Goal: Task Accomplishment & Management: Manage account settings

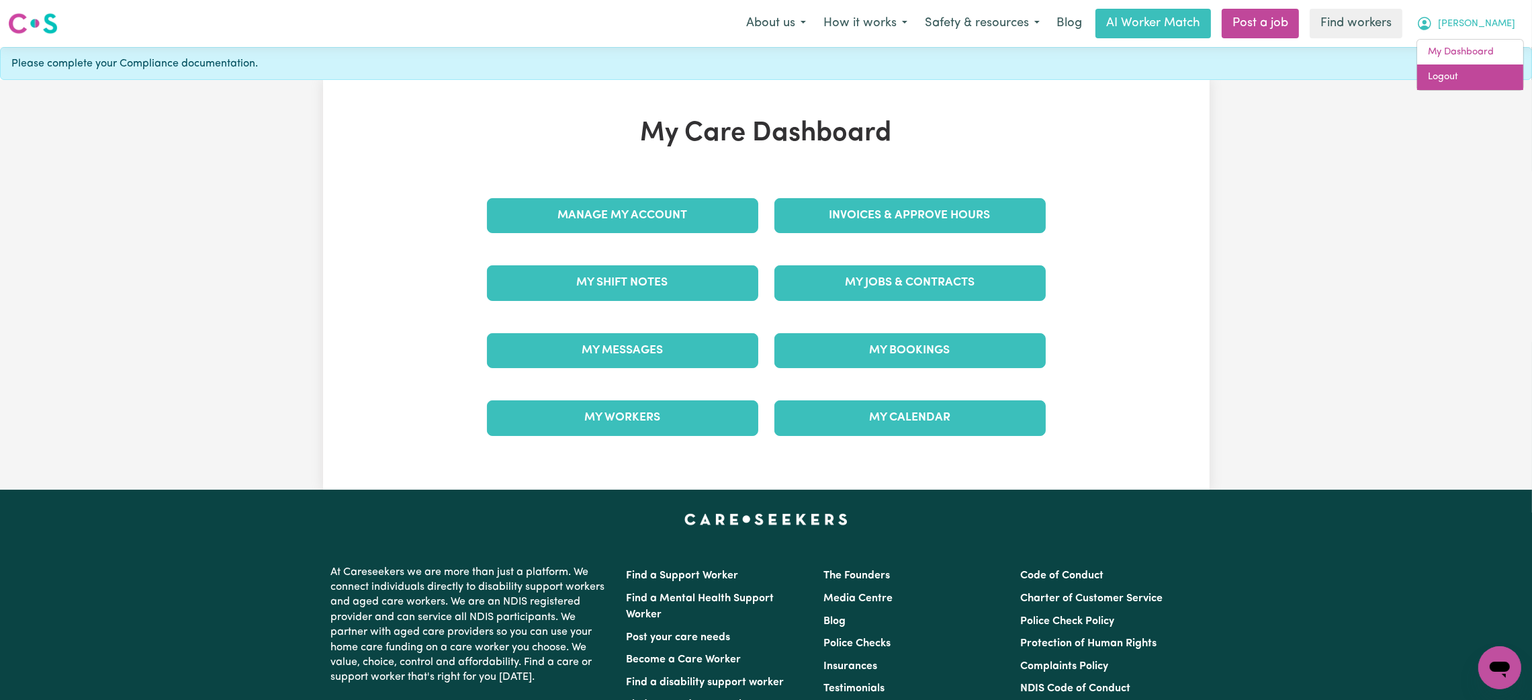
click at [1474, 66] on link "Logout" at bounding box center [1470, 77] width 106 height 26
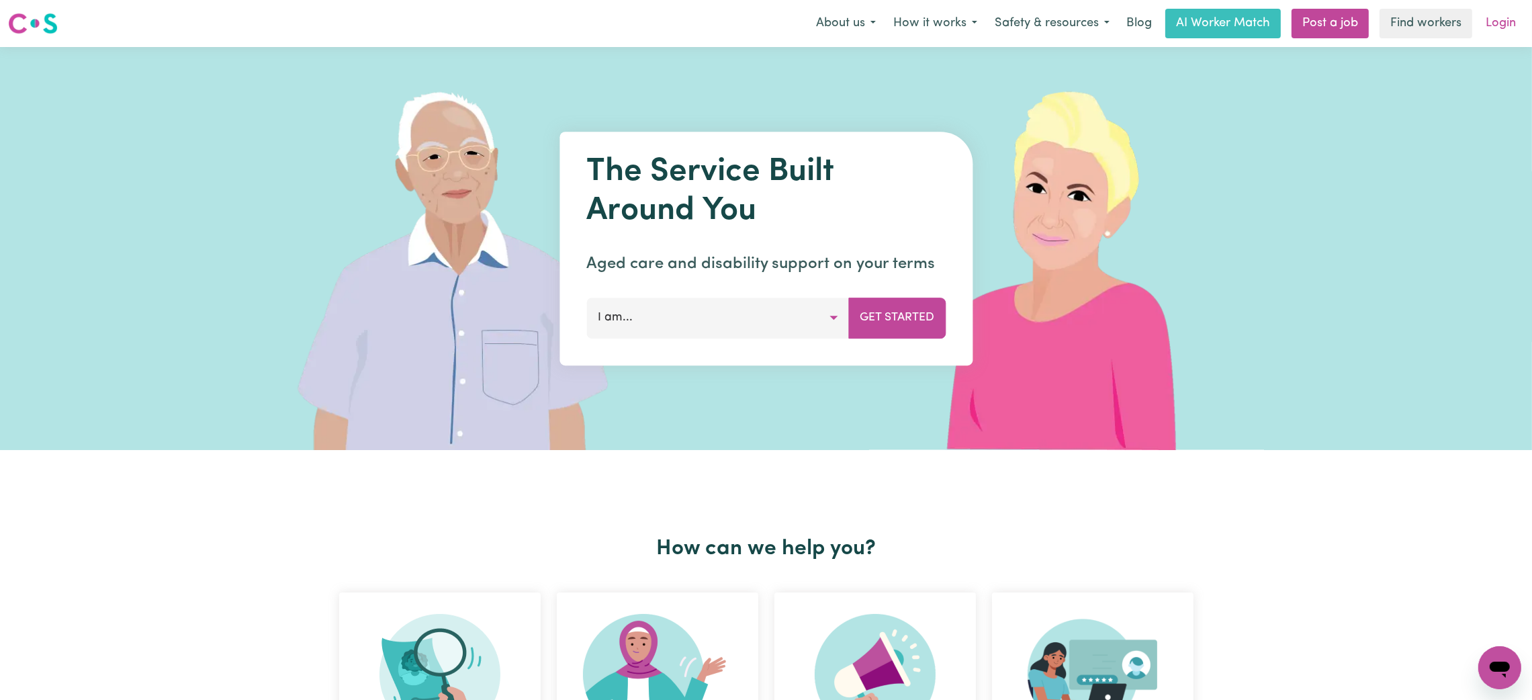
click at [1502, 19] on link "Login" at bounding box center [1501, 24] width 46 height 30
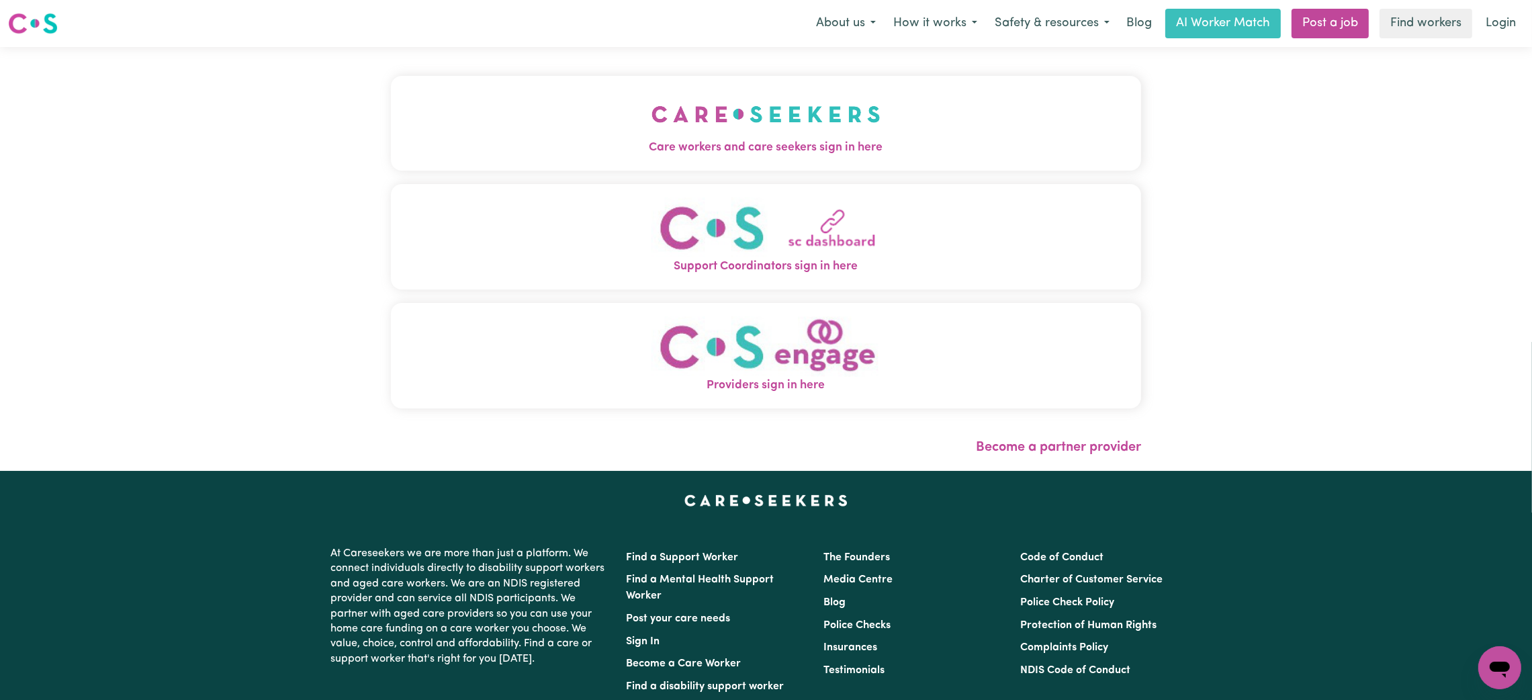
click at [761, 189] on button "Support Coordinators sign in here" at bounding box center [766, 236] width 750 height 105
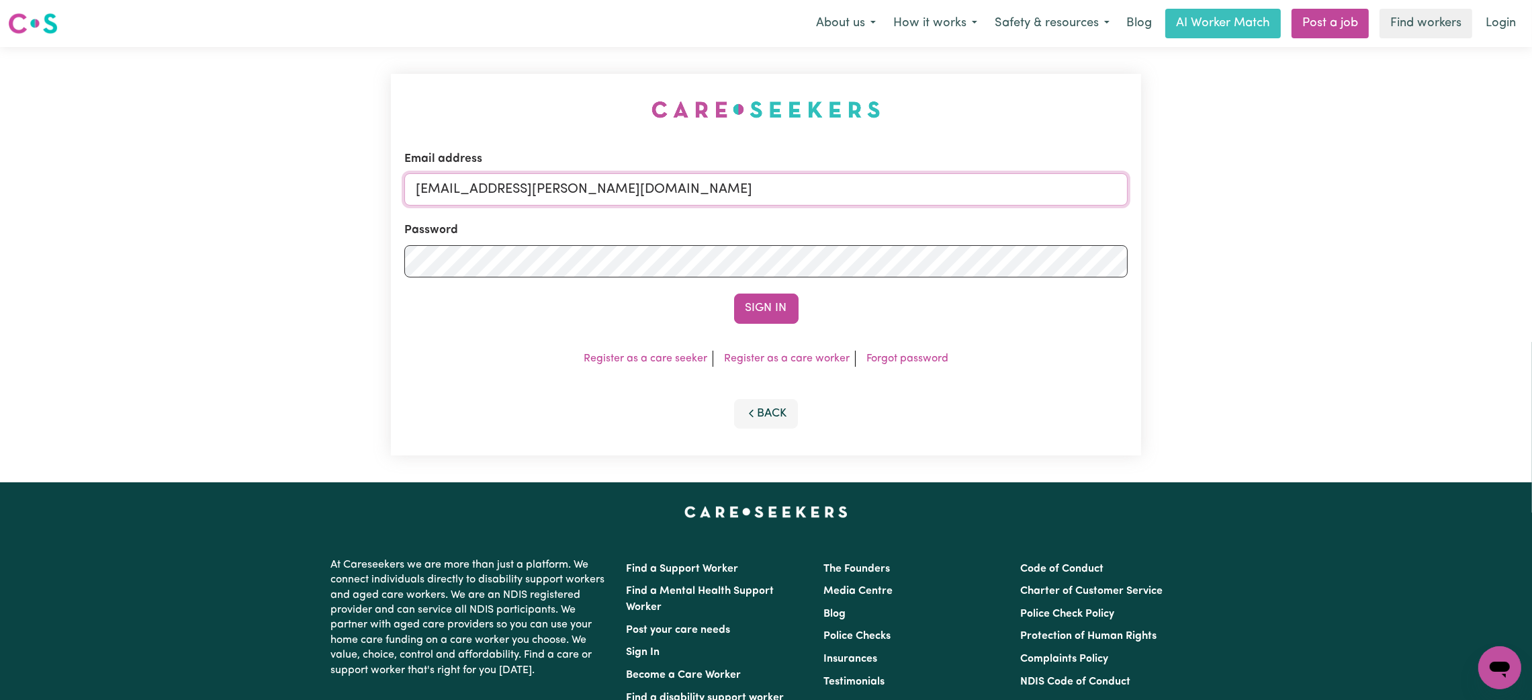
drag, startPoint x: 494, startPoint y: 193, endPoint x: 1061, endPoint y: 132, distance: 570.8
click at [1001, 173] on input "[EMAIL_ADDRESS][PERSON_NAME][DOMAIN_NAME]" at bounding box center [765, 189] width 723 height 32
type input "superuser~[EMAIL_ADDRESS][DOMAIN_NAME]"
click at [734, 294] on button "Sign In" at bounding box center [766, 309] width 64 height 30
